Goal: Task Accomplishment & Management: Use online tool/utility

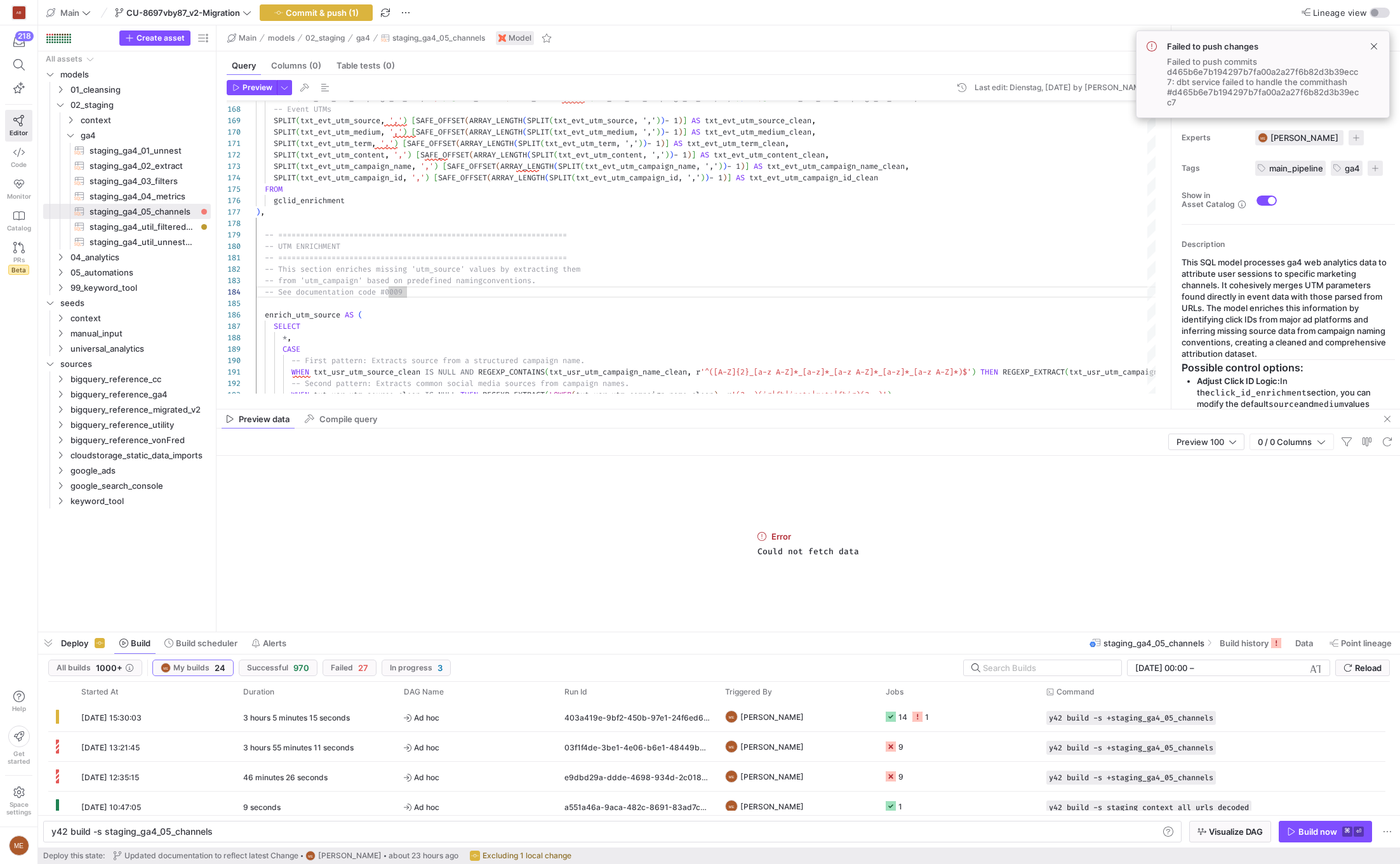
scroll to position [34, 151]
click at [1308, 828] on div "Build now" at bounding box center [1318, 831] width 39 height 10
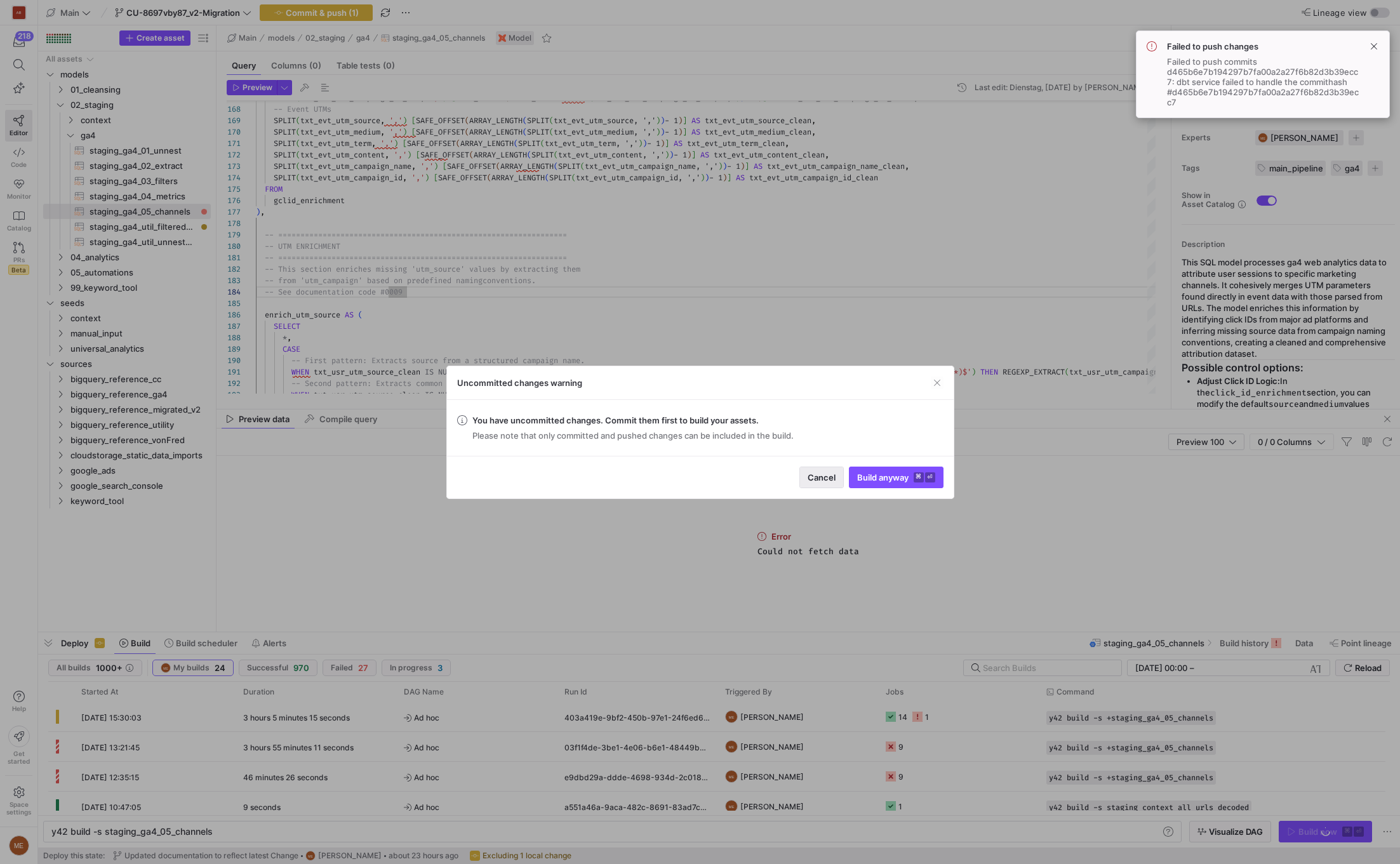
click at [817, 480] on span "Cancel" at bounding box center [822, 477] width 28 height 10
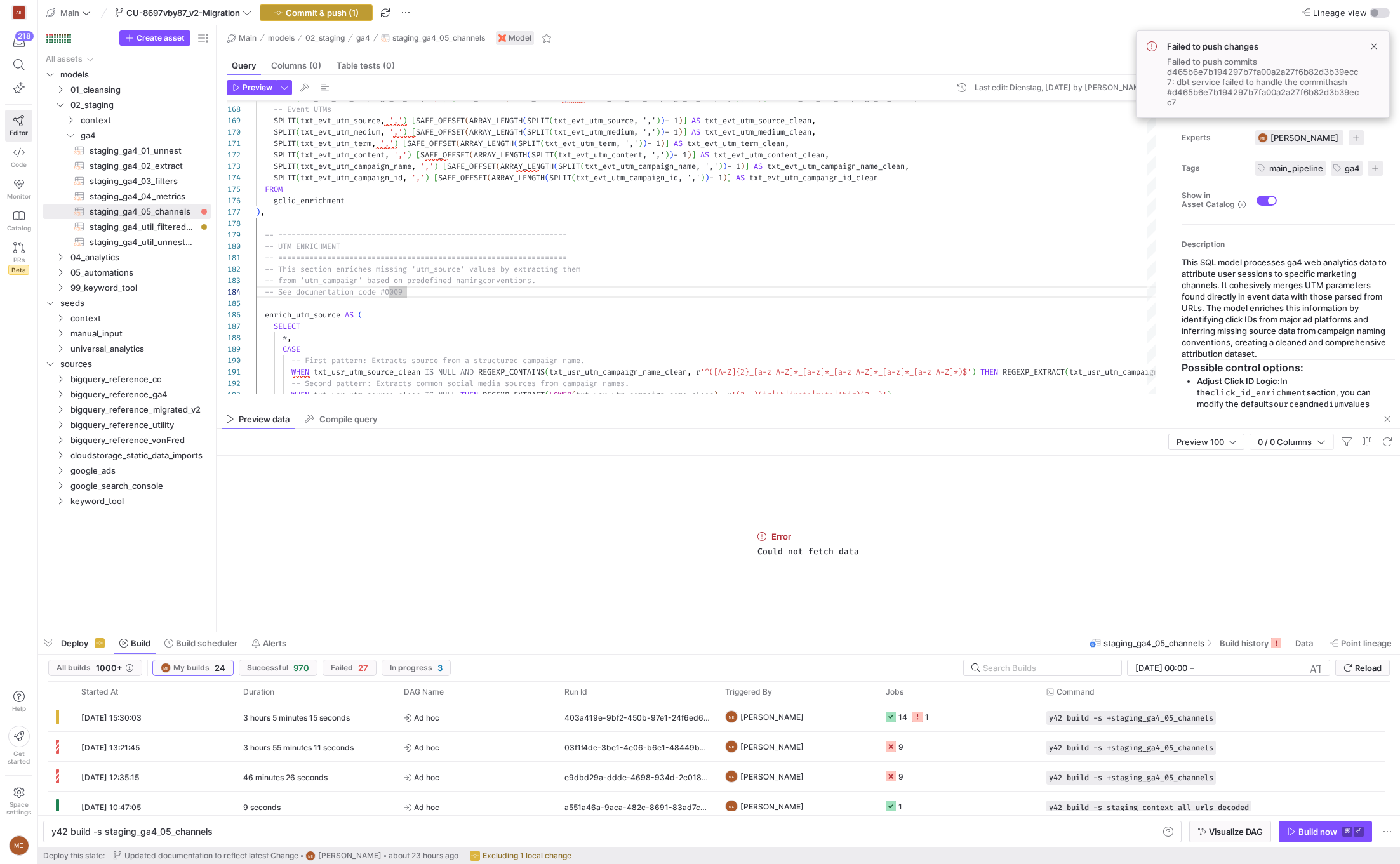
click at [359, 14] on span "button" at bounding box center [316, 13] width 112 height 16
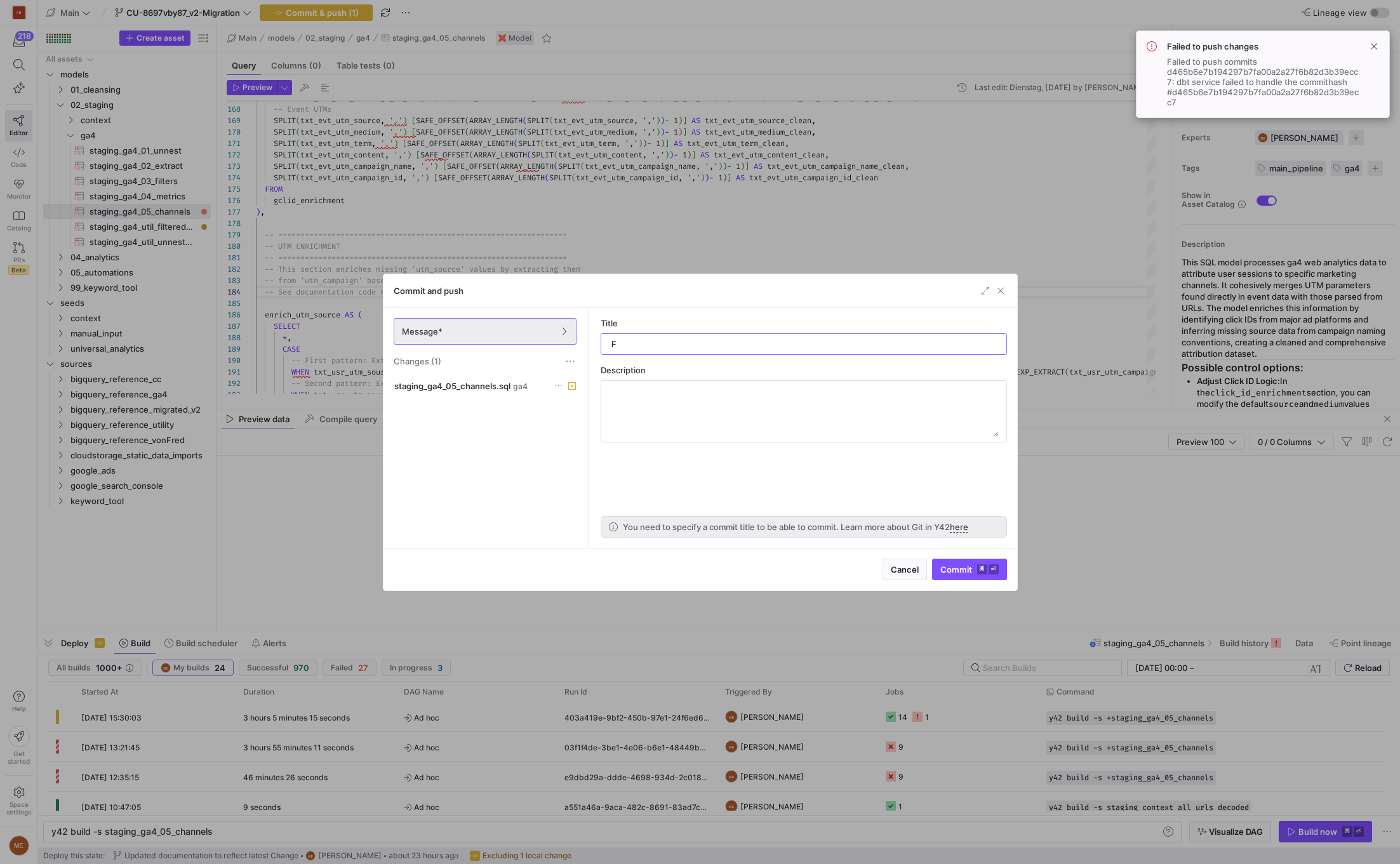
type input "Fx"
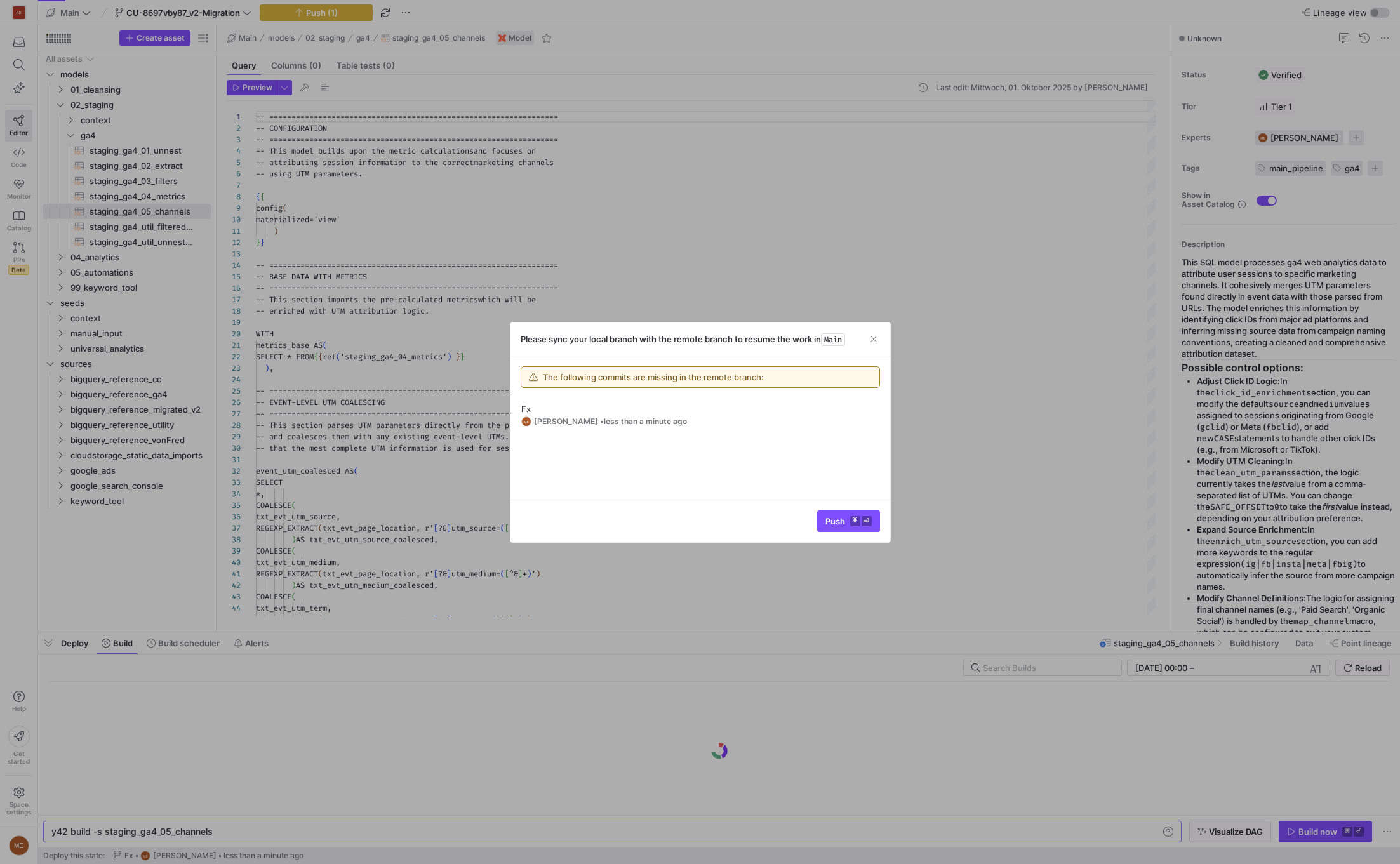
scroll to position [114, 0]
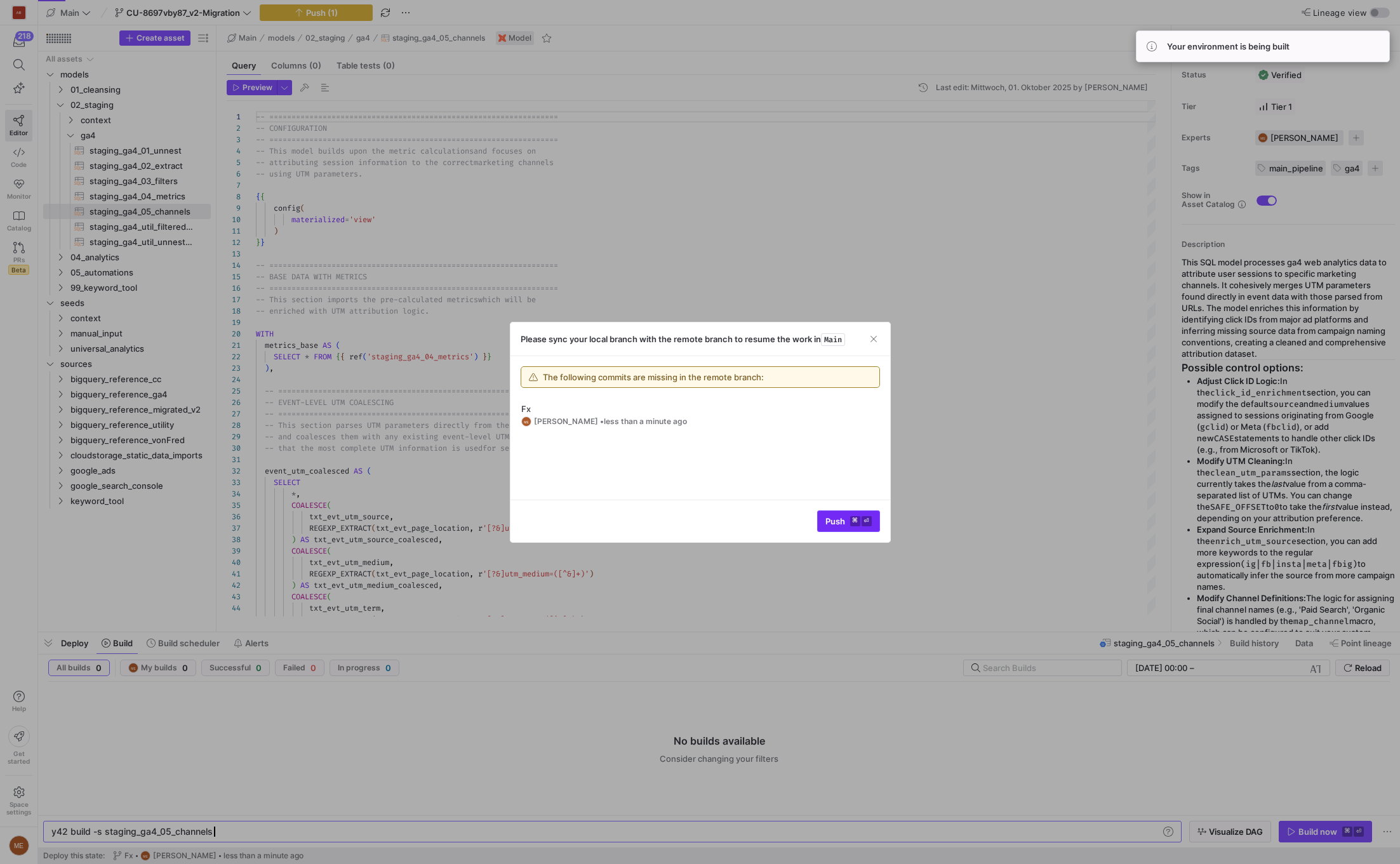
click at [846, 522] on span "Push ⌘ ⏎" at bounding box center [848, 521] width 46 height 10
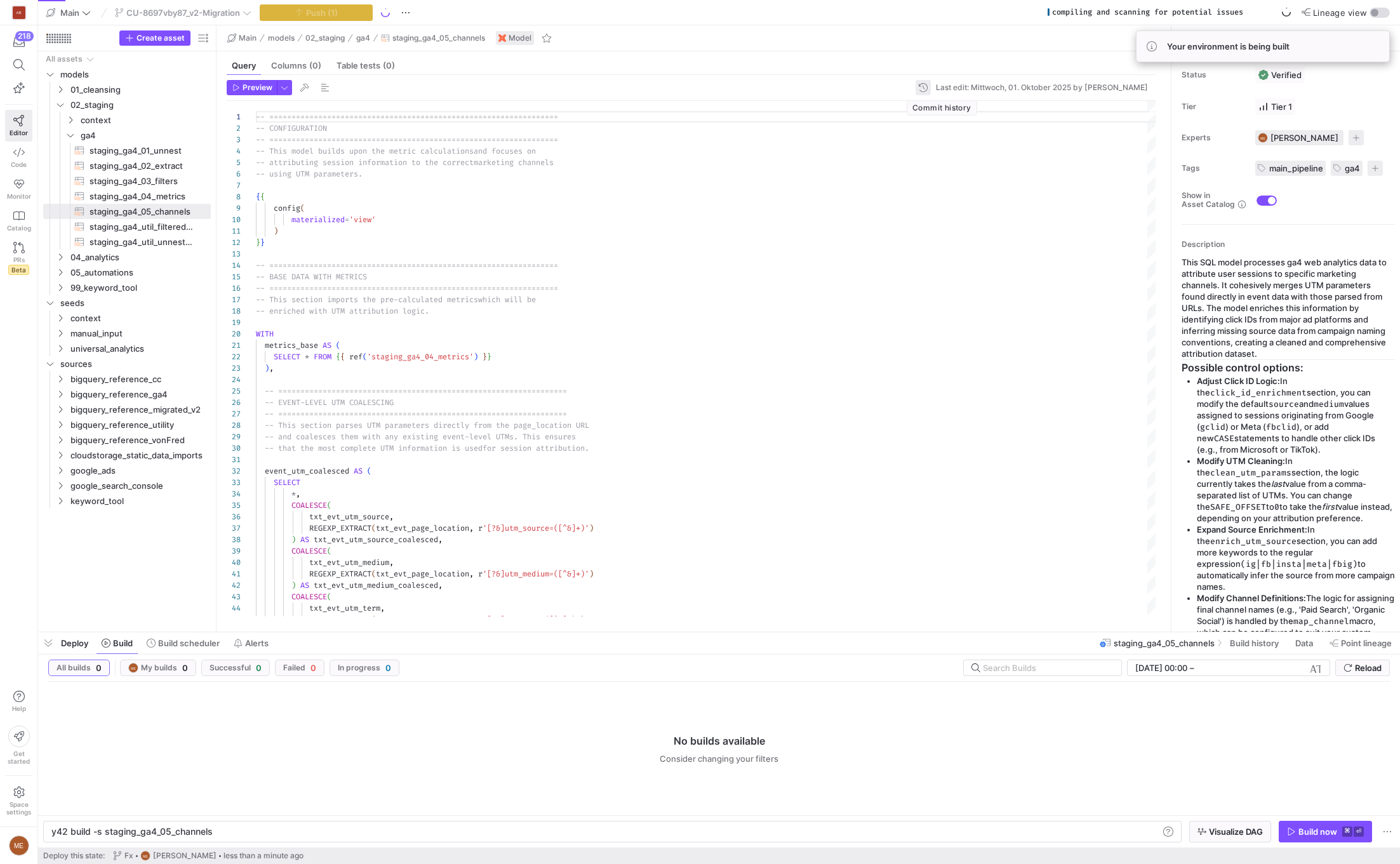
click at [930, 87] on span "button" at bounding box center [923, 87] width 16 height 16
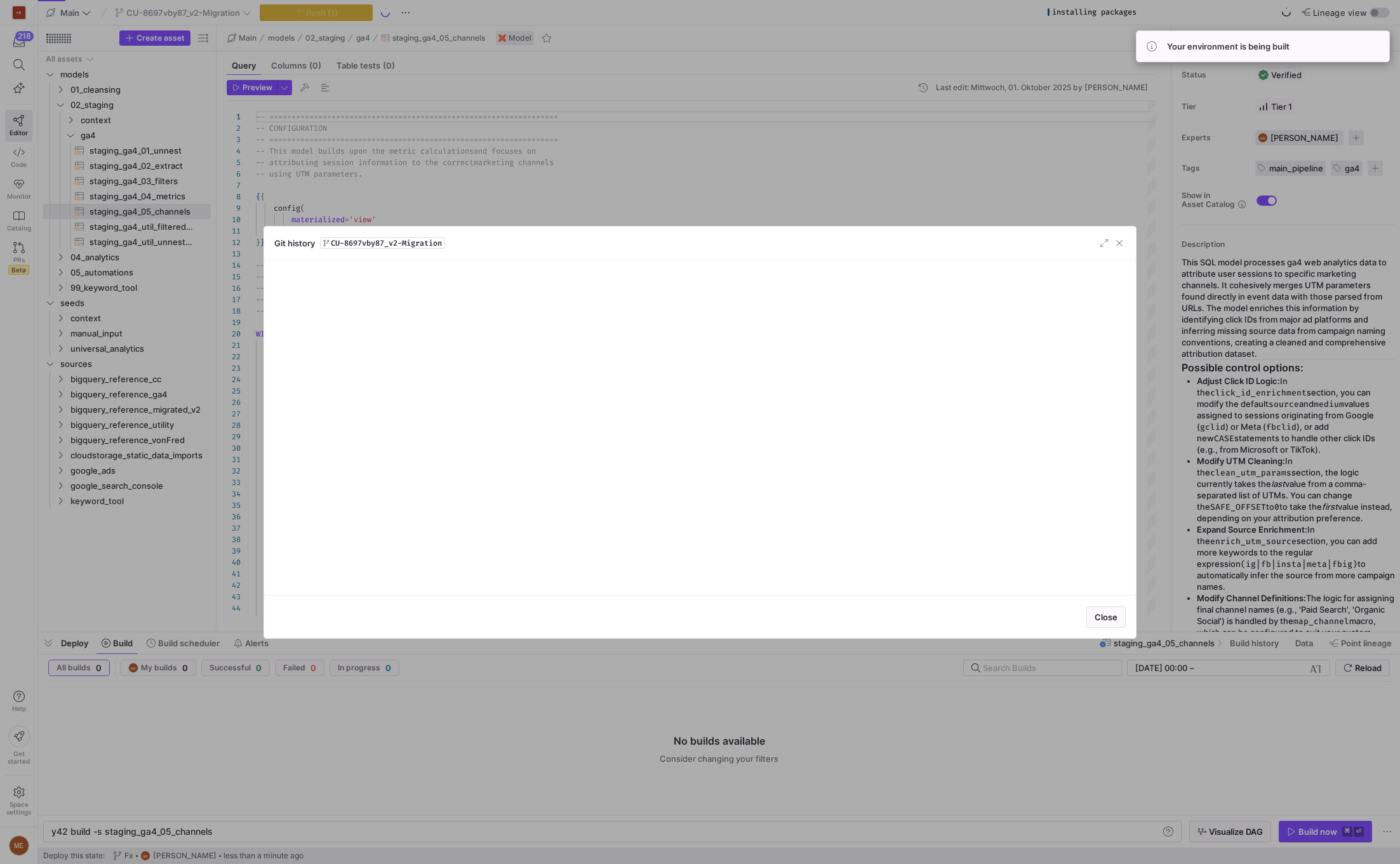
click at [907, 189] on div at bounding box center [700, 432] width 1400 height 864
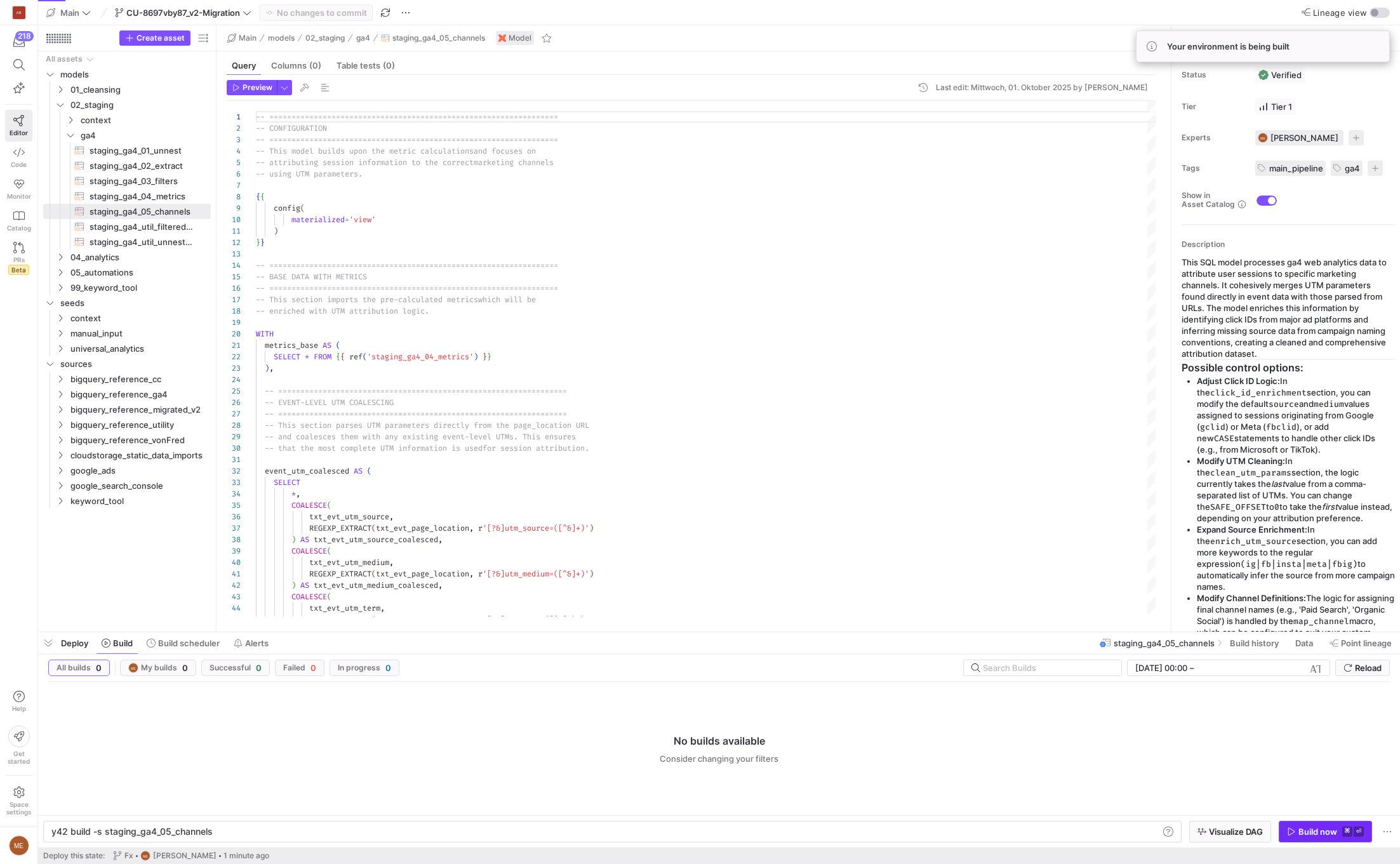
click at [1324, 832] on div "Build now" at bounding box center [1318, 831] width 39 height 10
type textarea "event_utm_coalesced AS ( SELECT *, COALESCE( txt_evt_utm_source, REGEXP_EXTRACT…"
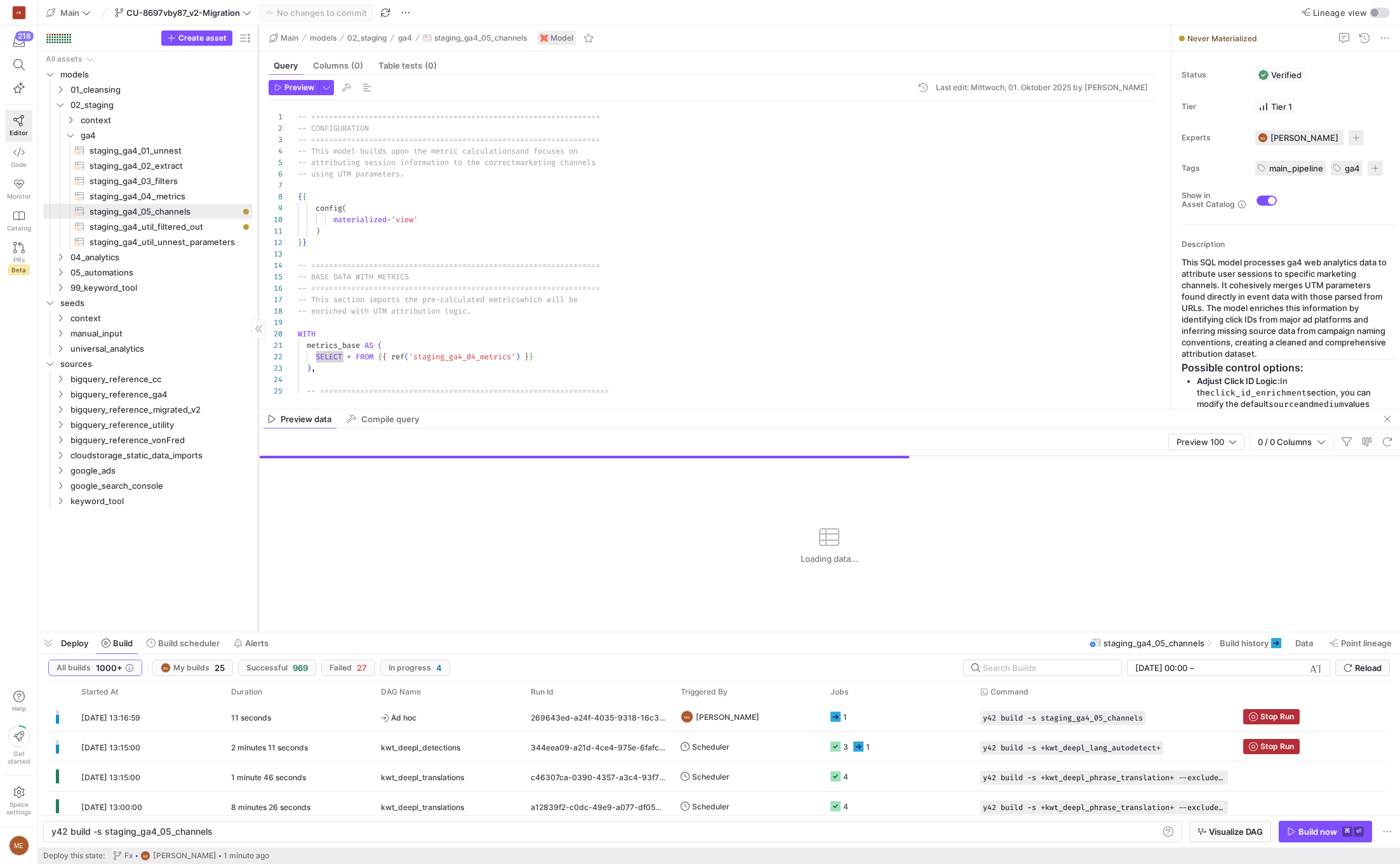
drag, startPoint x: 216, startPoint y: 150, endPoint x: 259, endPoint y: 152, distance: 43.0
click at [259, 152] on div at bounding box center [258, 329] width 1 height 606
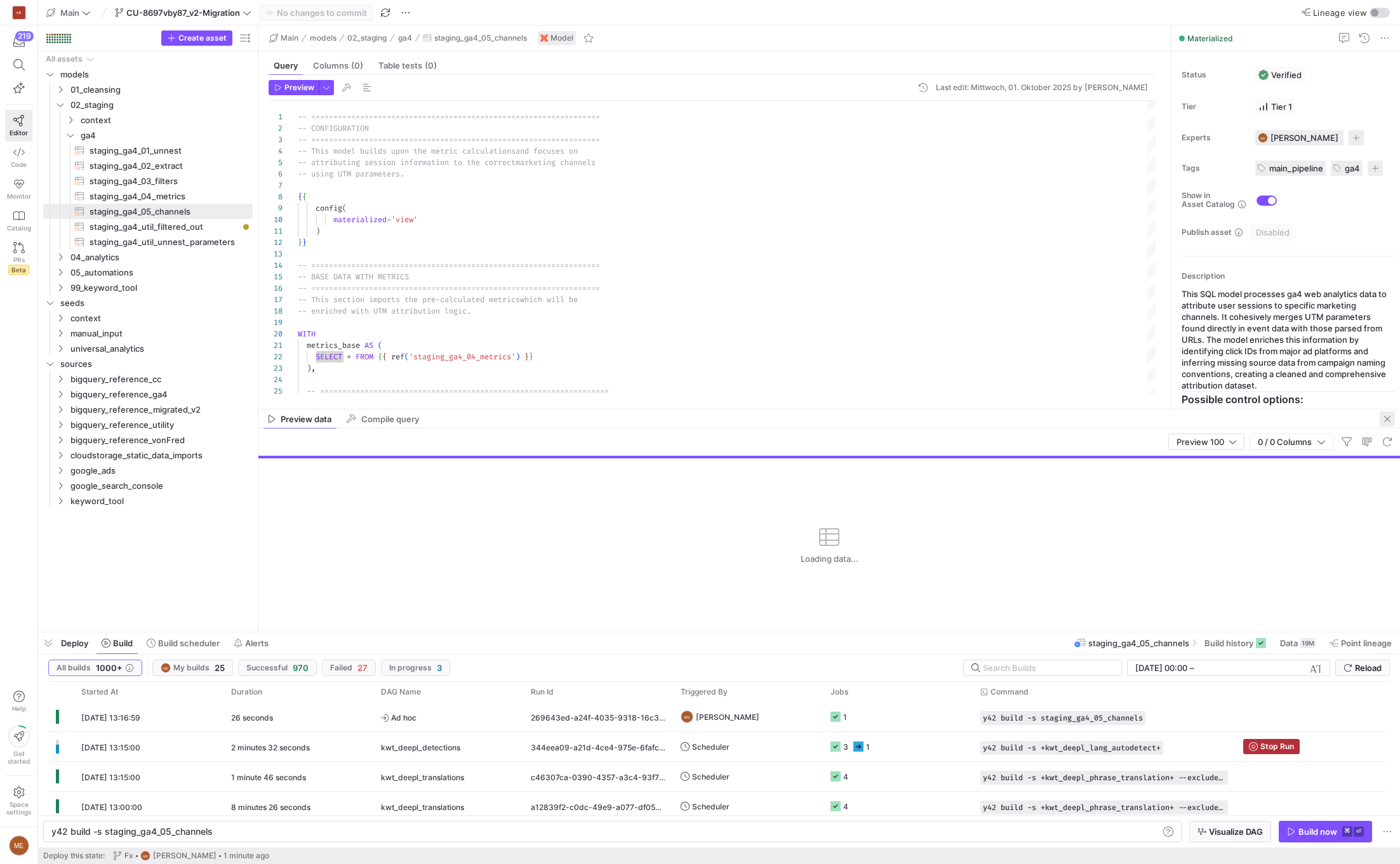
click at [1392, 424] on span "button" at bounding box center [1388, 420] width 16 height 16
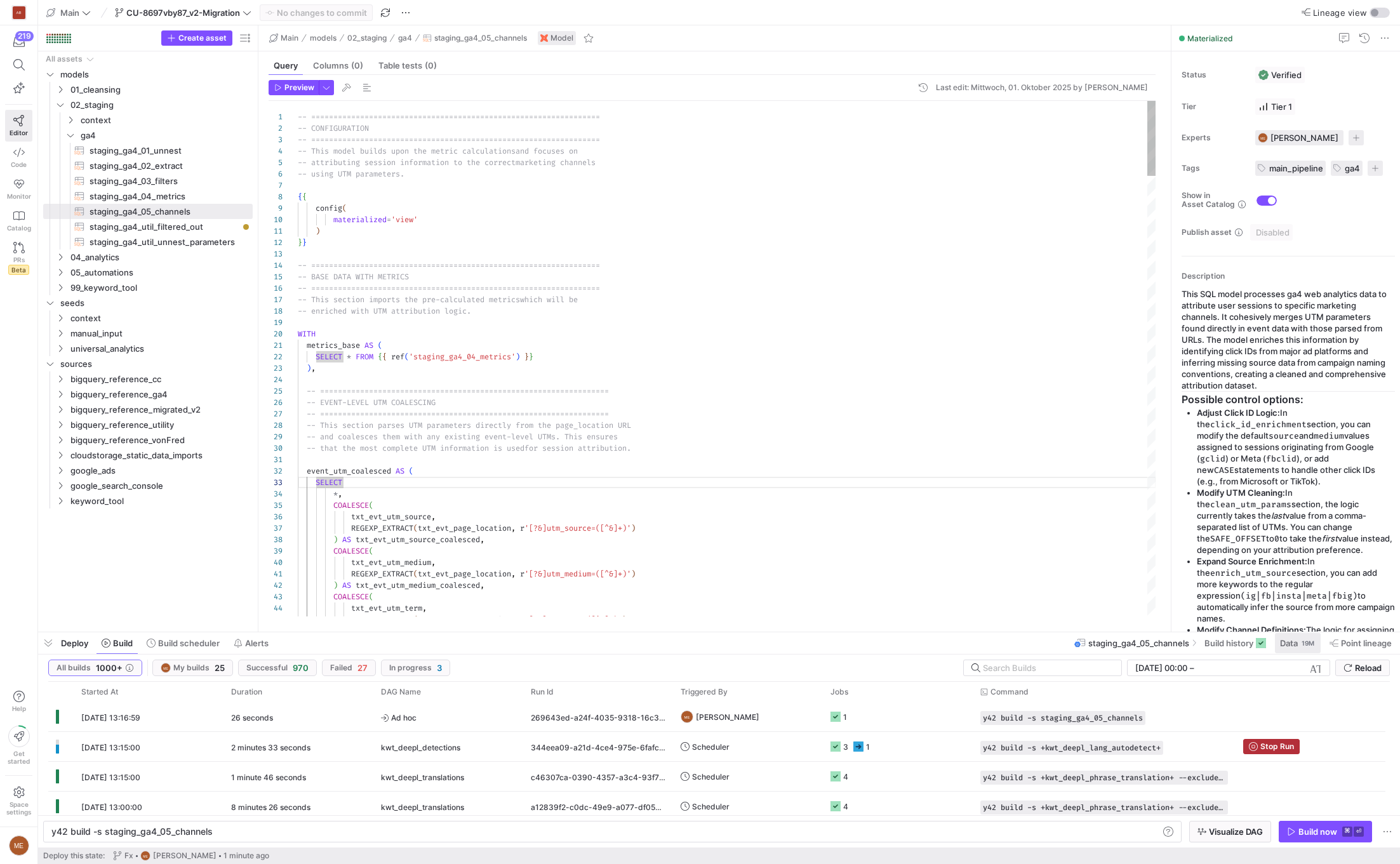
click at [1295, 641] on span "Data" at bounding box center [1288, 643] width 18 height 10
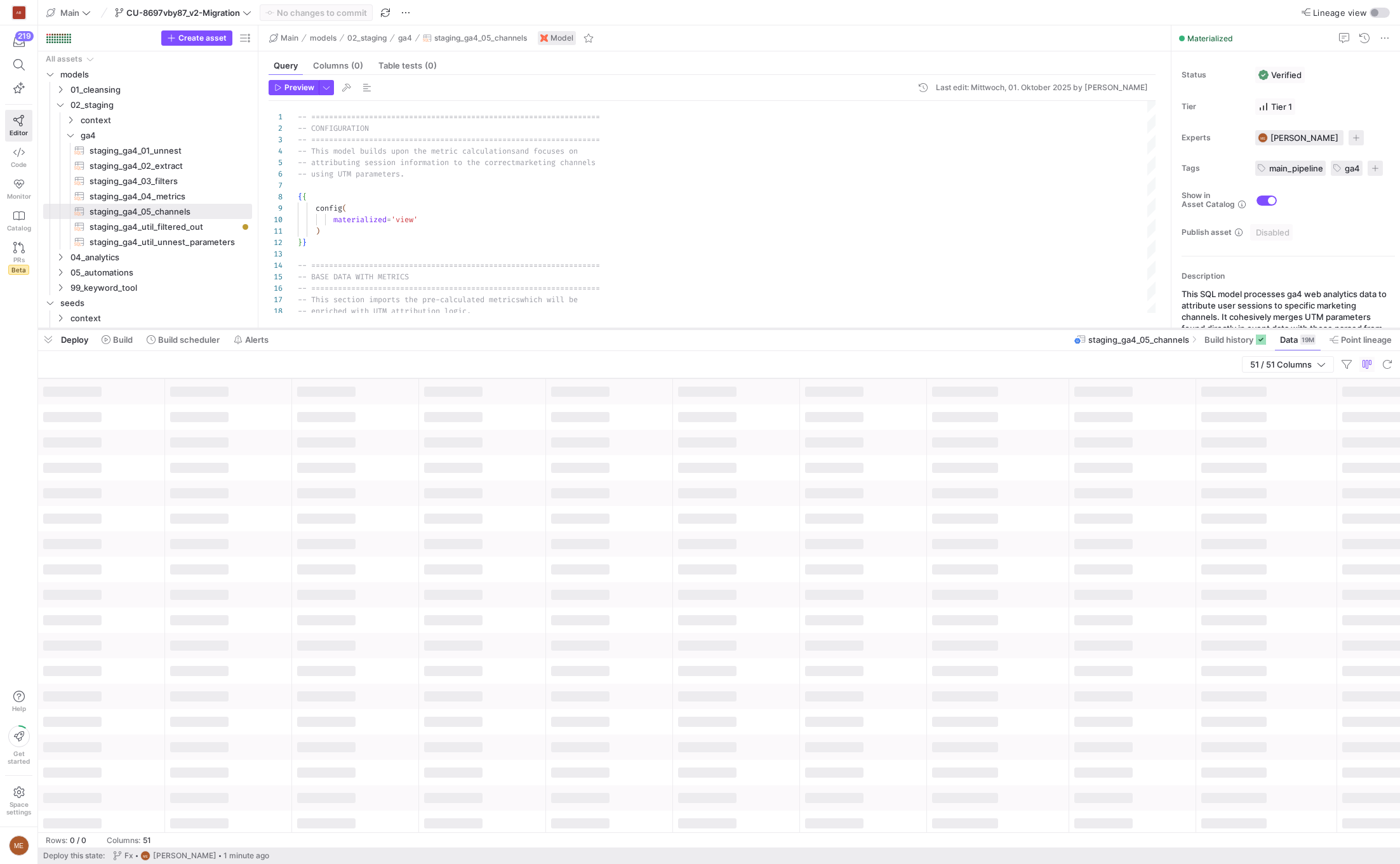
drag, startPoint x: 961, startPoint y: 633, endPoint x: 965, endPoint y: 331, distance: 302.0
click at [965, 330] on div at bounding box center [719, 329] width 1362 height 5
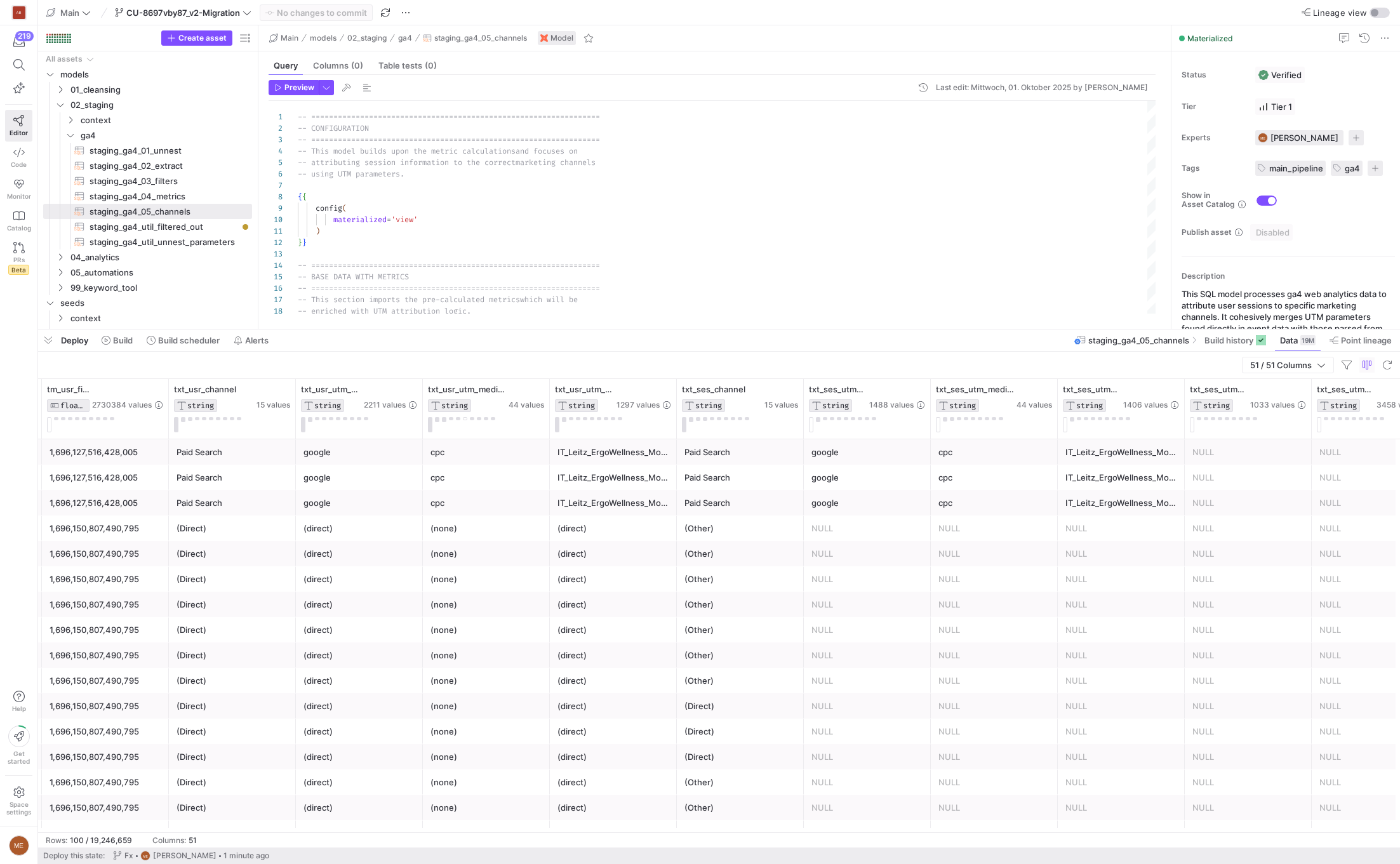
scroll to position [0, 1577]
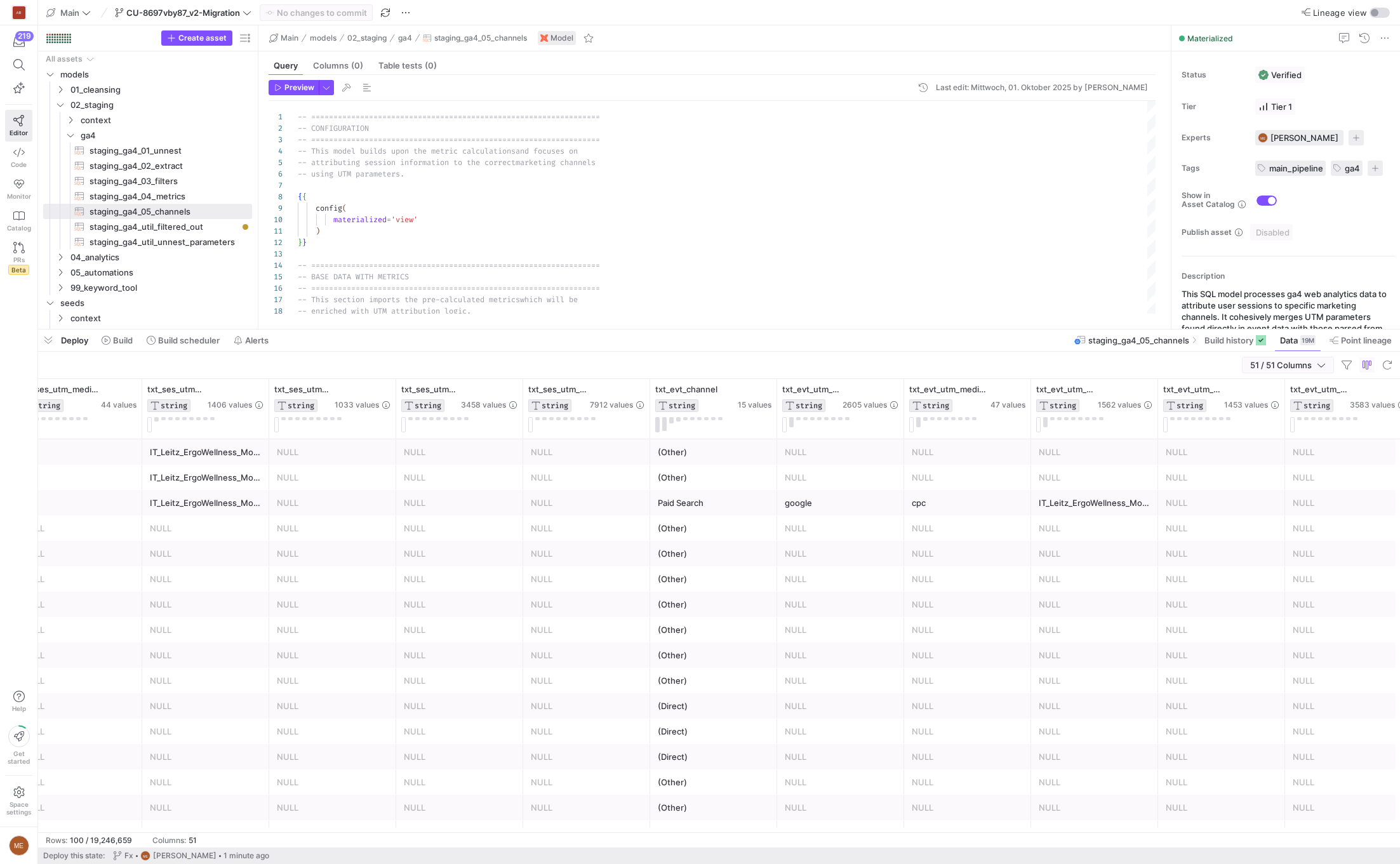
click at [1262, 368] on span "51 / 51 Columns" at bounding box center [1283, 365] width 66 height 10
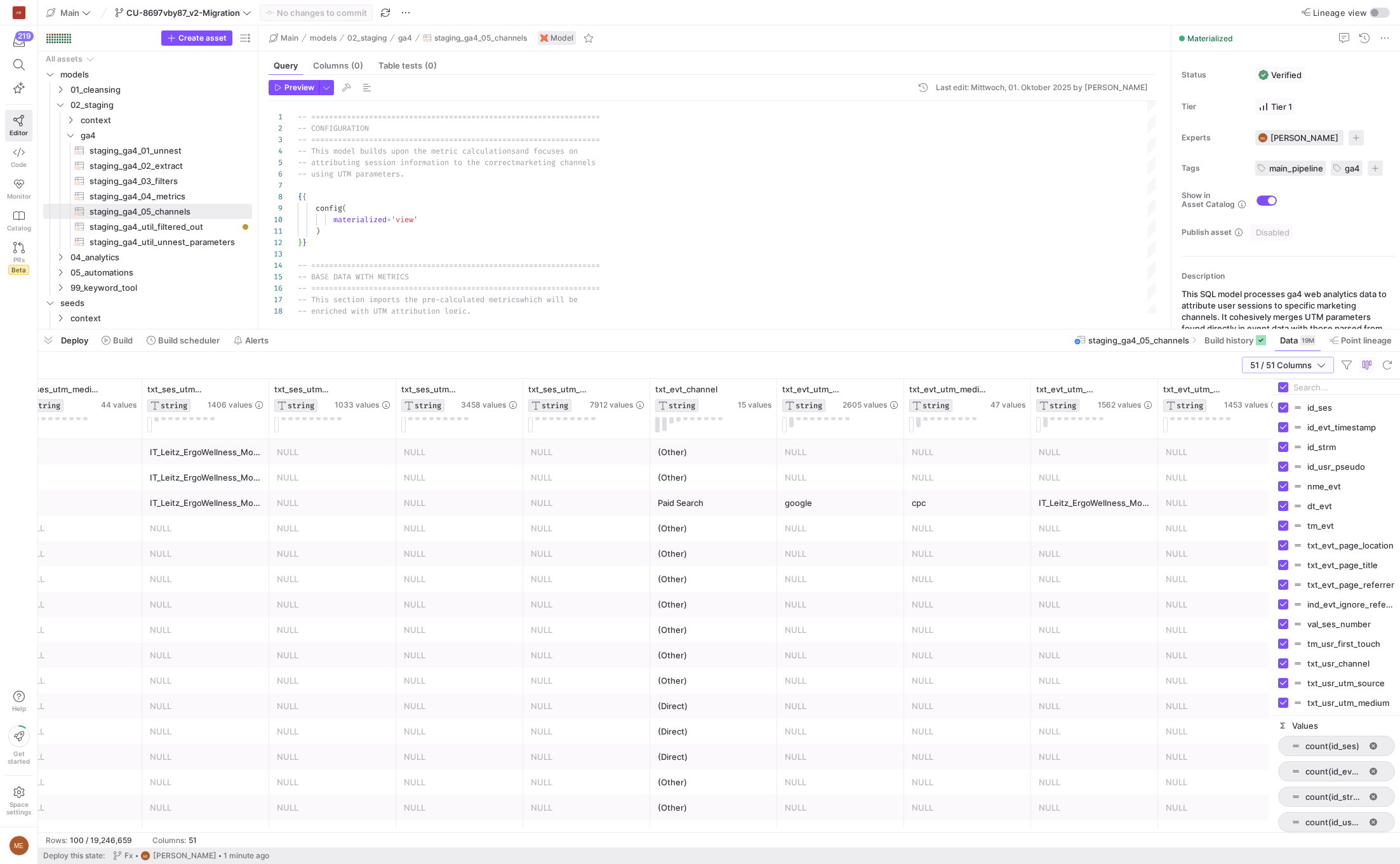
click at [1262, 368] on span "51 / 51 Columns" at bounding box center [1283, 365] width 66 height 10
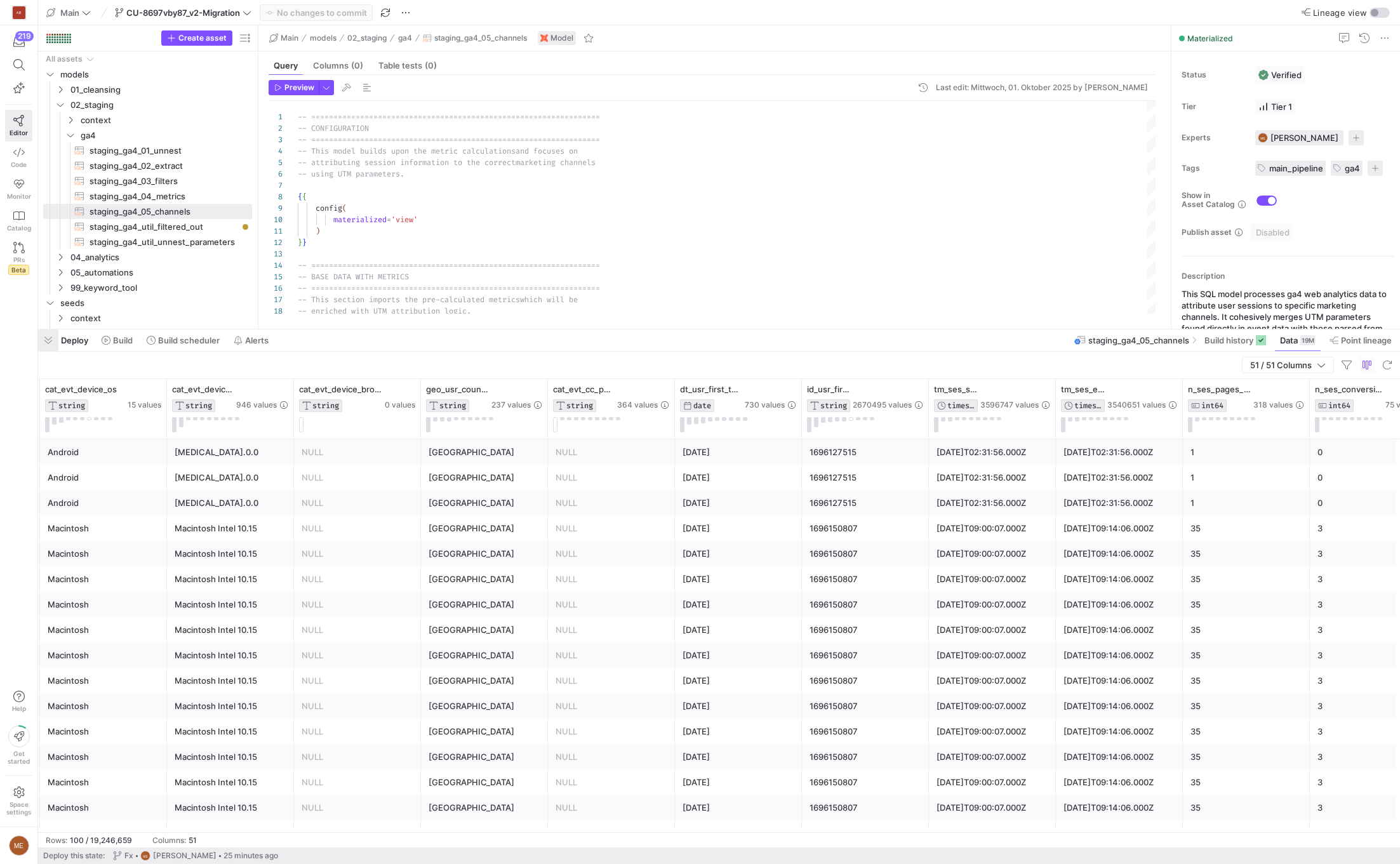
click at [48, 339] on span "button" at bounding box center [48, 341] width 20 height 22
